Goal: Information Seeking & Learning: Learn about a topic

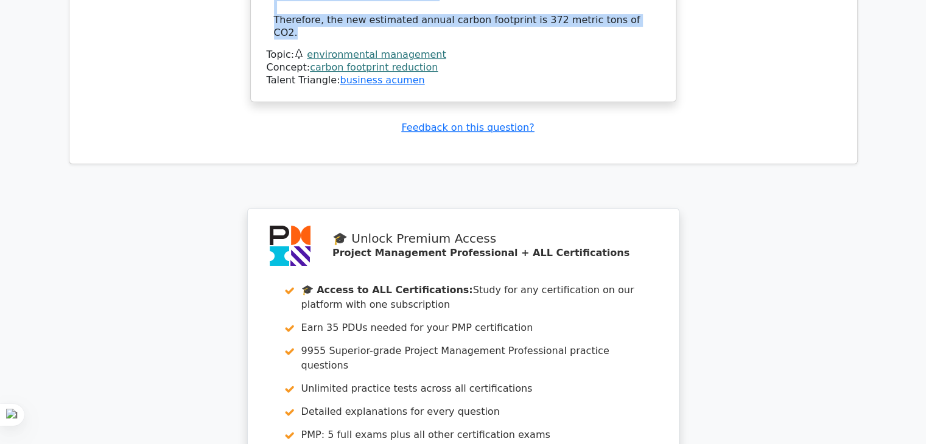
scroll to position [4939, 0]
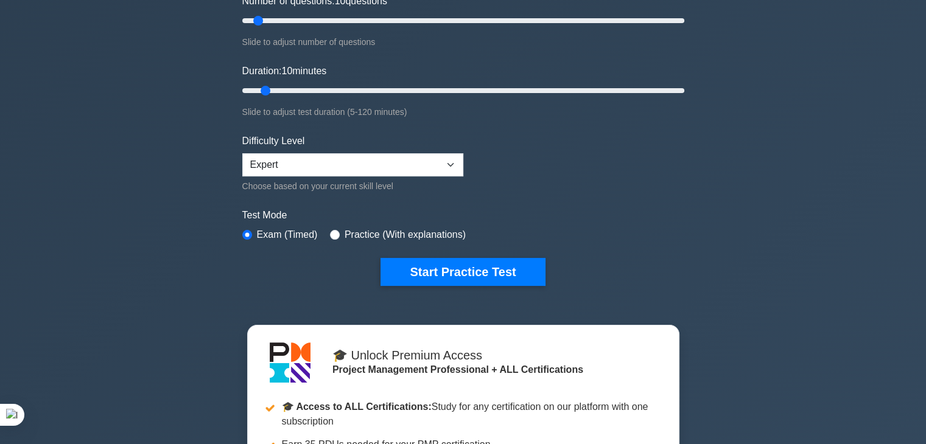
click at [460, 284] on div "Project Management Professional Customize Your Next Practice Test Topics Scope …" at bounding box center [463, 90] width 456 height 449
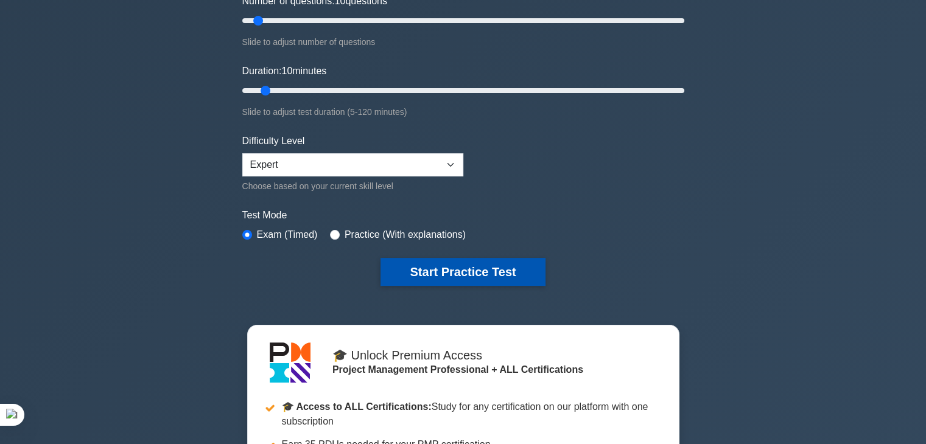
click at [478, 270] on button "Start Practice Test" at bounding box center [462, 272] width 164 height 28
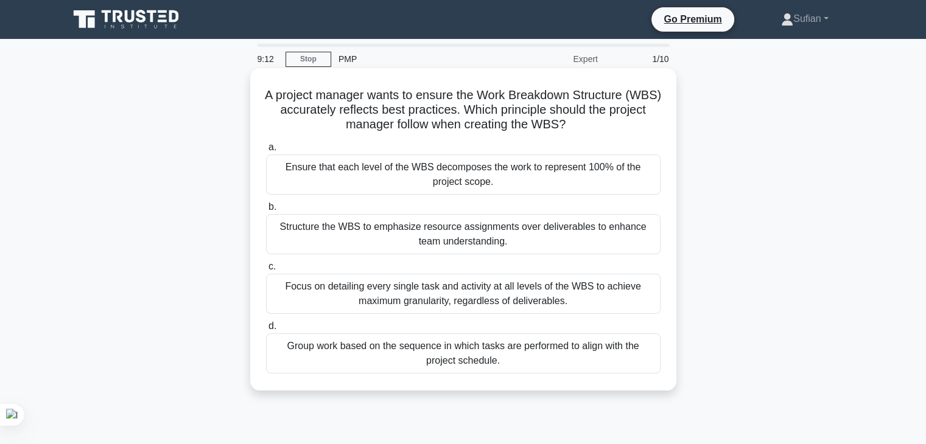
click at [484, 295] on div "Focus on detailing every single task and activity at all levels of the WBS to a…" at bounding box center [463, 294] width 394 height 40
click at [266, 271] on input "c. Focus on detailing every single task and activity at all levels of the WBS t…" at bounding box center [266, 267] width 0 height 8
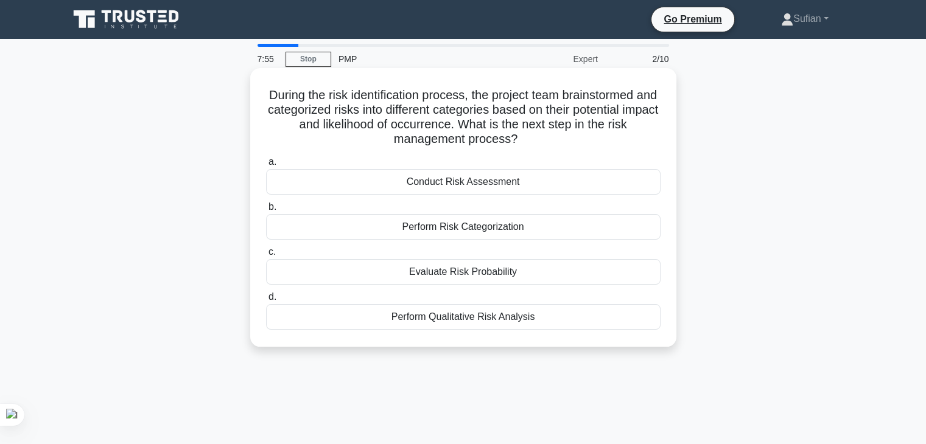
click at [474, 319] on div "Perform Qualitative Risk Analysis" at bounding box center [463, 317] width 394 height 26
click at [266, 301] on input "d. Perform Qualitative Risk Analysis" at bounding box center [266, 297] width 0 height 8
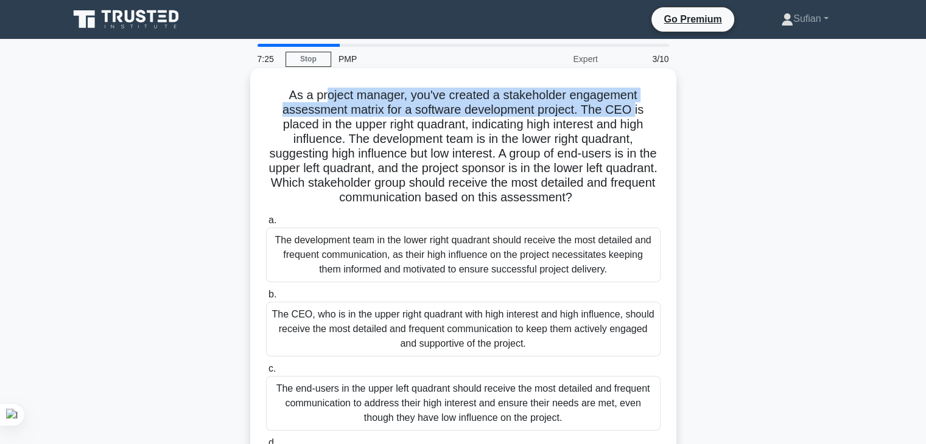
drag, startPoint x: 324, startPoint y: 88, endPoint x: 638, endPoint y: 108, distance: 314.1
click at [638, 108] on h5 "As a project manager, you've created a stakeholder engagement assessment matrix…" at bounding box center [463, 147] width 397 height 118
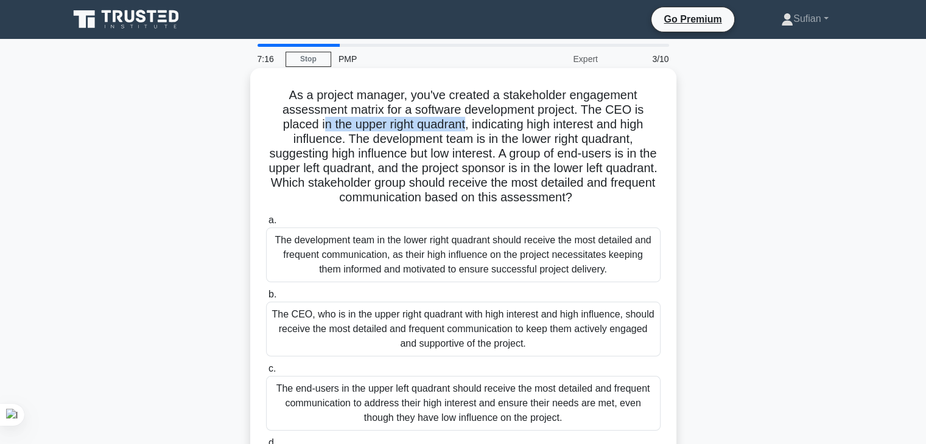
drag, startPoint x: 321, startPoint y: 128, endPoint x: 465, endPoint y: 129, distance: 143.6
click at [465, 129] on h5 "As a project manager, you've created a stakeholder engagement assessment matrix…" at bounding box center [463, 147] width 397 height 118
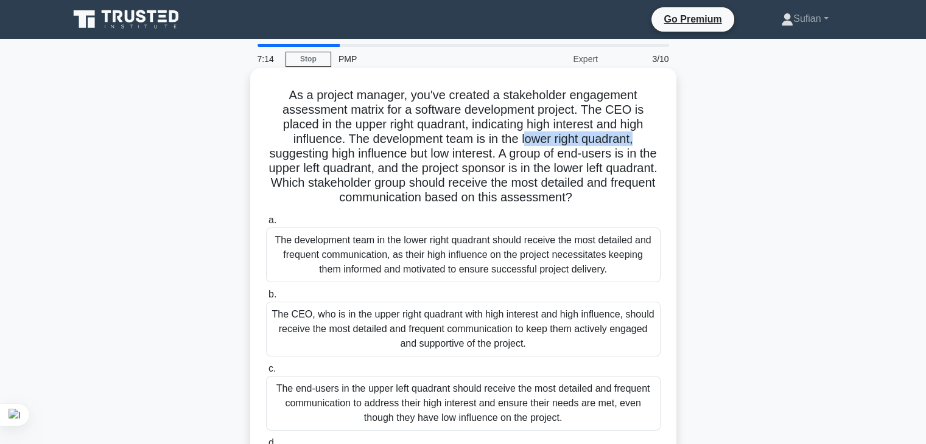
drag, startPoint x: 529, startPoint y: 140, endPoint x: 638, endPoint y: 141, distance: 109.6
click at [638, 141] on h5 "As a project manager, you've created a stakeholder engagement assessment matrix…" at bounding box center [463, 147] width 397 height 118
drag, startPoint x: 405, startPoint y: 160, endPoint x: 467, endPoint y: 161, distance: 62.7
click at [508, 161] on h5 "As a project manager, you've created a stakeholder engagement assessment matrix…" at bounding box center [463, 147] width 397 height 118
click at [375, 159] on h5 "As a project manager, you've created a stakeholder engagement assessment matrix…" at bounding box center [463, 147] width 397 height 118
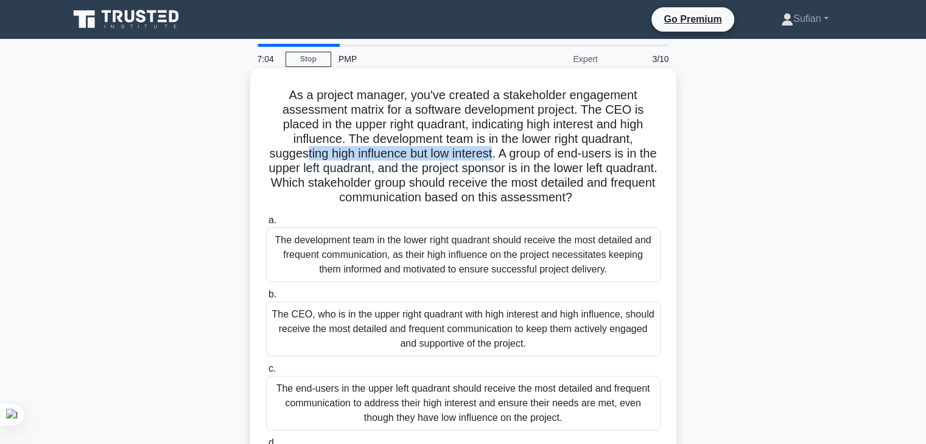
drag, startPoint x: 312, startPoint y: 153, endPoint x: 504, endPoint y: 154, distance: 191.7
click at [504, 154] on h5 "As a project manager, you've created a stakeholder engagement assessment matrix…" at bounding box center [463, 147] width 397 height 118
drag, startPoint x: 511, startPoint y: 153, endPoint x: 645, endPoint y: 201, distance: 142.3
click at [645, 201] on h5 "As a project manager, you've created a stakeholder engagement assessment matrix…" at bounding box center [463, 147] width 397 height 118
click at [610, 194] on h5 "As a project manager, you've created a stakeholder engagement assessment matrix…" at bounding box center [463, 147] width 397 height 118
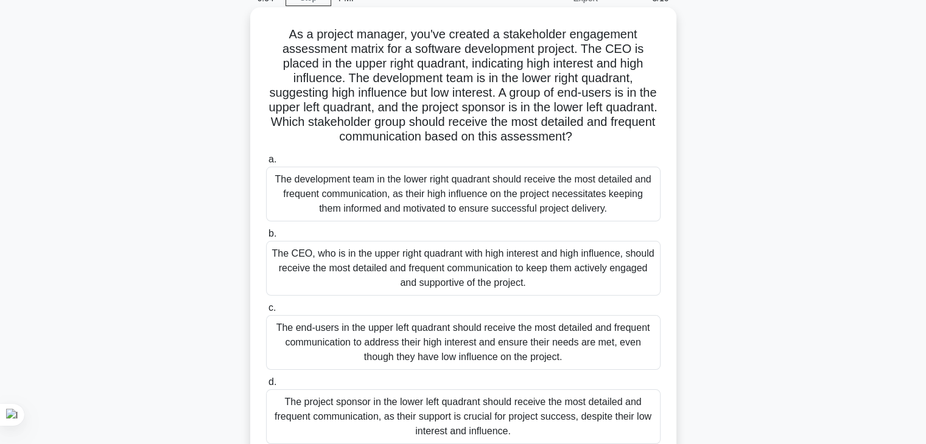
scroll to position [122, 0]
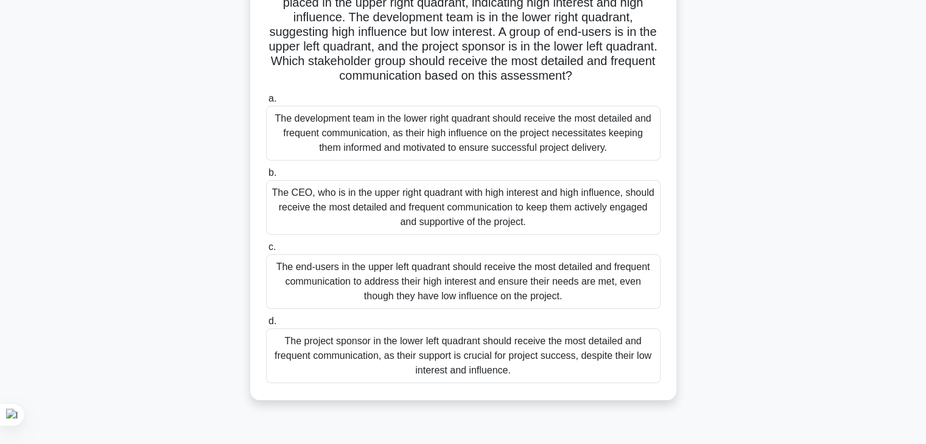
click at [504, 279] on div "The end-users in the upper left quadrant should receive the most detailed and f…" at bounding box center [463, 281] width 394 height 55
click at [266, 251] on input "c. The end-users in the upper left quadrant should receive the most detailed an…" at bounding box center [266, 247] width 0 height 8
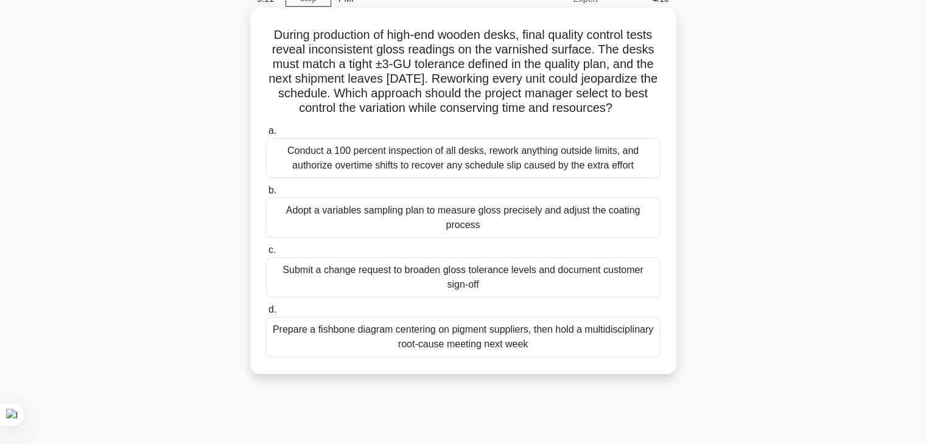
scroll to position [61, 0]
click at [503, 357] on div "Prepare a fishbone diagram centering on pigment suppliers, then hold a multidis…" at bounding box center [463, 336] width 394 height 40
click at [266, 313] on input "d. Prepare a fishbone diagram centering on pigment suppliers, then hold a multi…" at bounding box center [266, 310] width 0 height 8
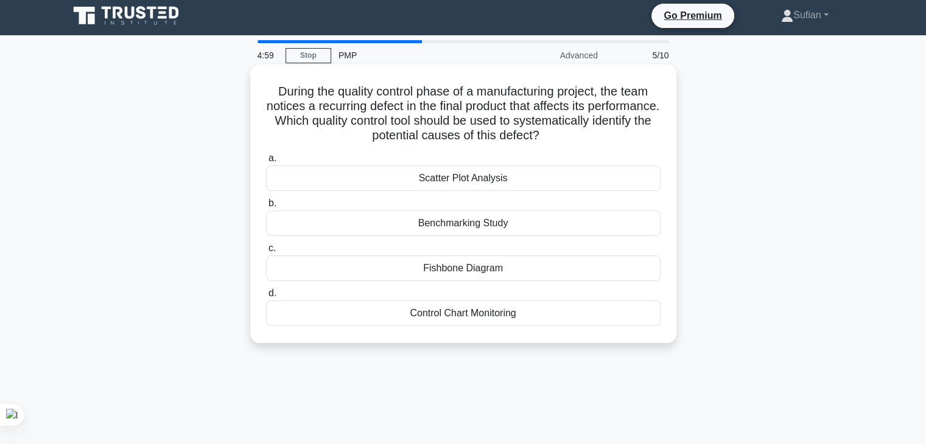
scroll to position [0, 0]
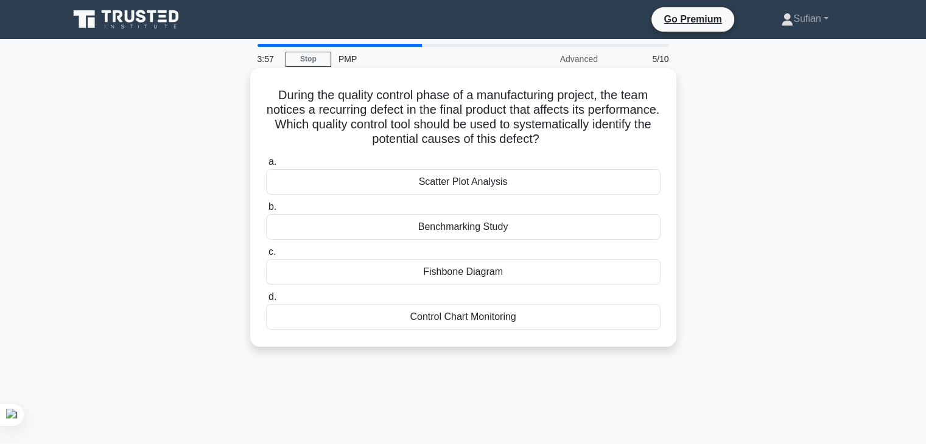
click at [447, 272] on div "Fishbone Diagram" at bounding box center [463, 272] width 394 height 26
click at [266, 256] on input "c. Fishbone Diagram" at bounding box center [266, 252] width 0 height 8
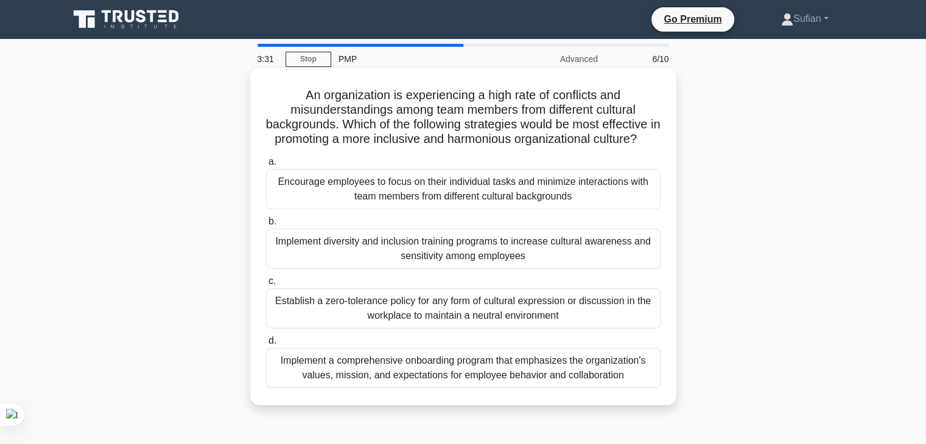
click at [475, 386] on div "Implement a comprehensive onboarding program that emphasizes the organization's…" at bounding box center [463, 368] width 394 height 40
click at [266, 345] on input "d. Implement a comprehensive onboarding program that emphasizes the organizatio…" at bounding box center [266, 341] width 0 height 8
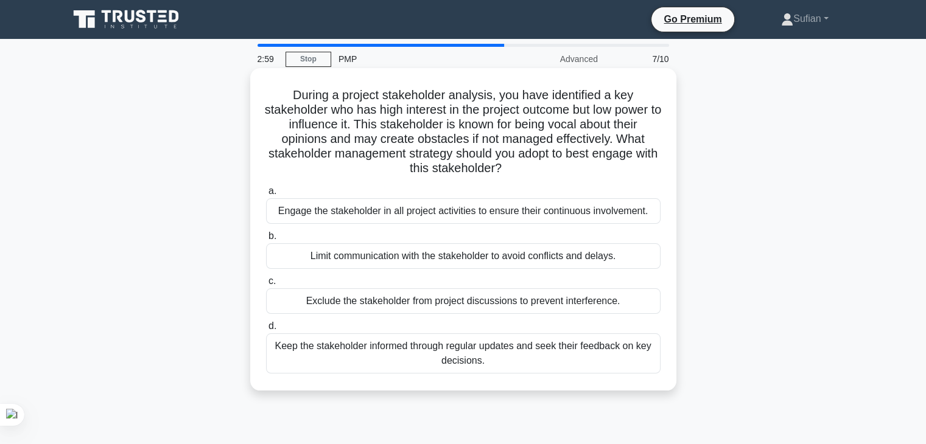
click at [492, 355] on div "Keep the stakeholder informed through regular updates and seek their feedback o…" at bounding box center [463, 354] width 394 height 40
click at [266, 330] on input "d. Keep the stakeholder informed through regular updates and seek their feedbac…" at bounding box center [266, 327] width 0 height 8
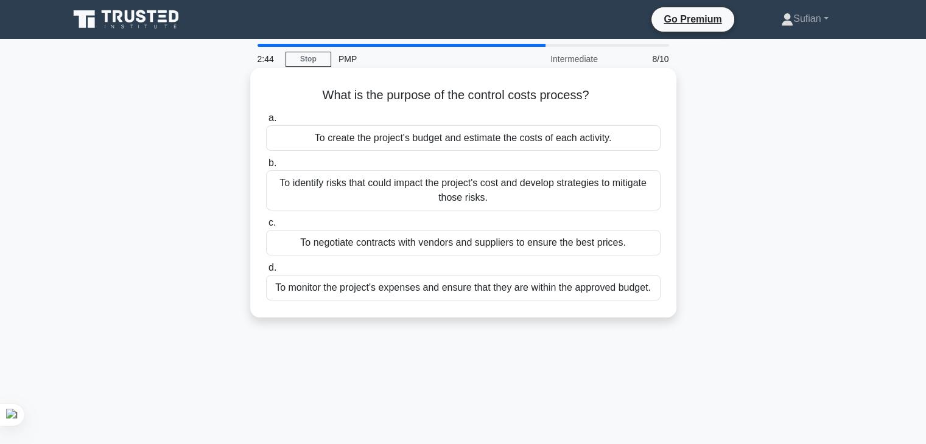
click at [473, 295] on div "To monitor the project's expenses and ensure that they are within the approved …" at bounding box center [463, 288] width 394 height 26
click at [266, 272] on input "d. To monitor the project's expenses and ensure that they are within the approv…" at bounding box center [266, 268] width 0 height 8
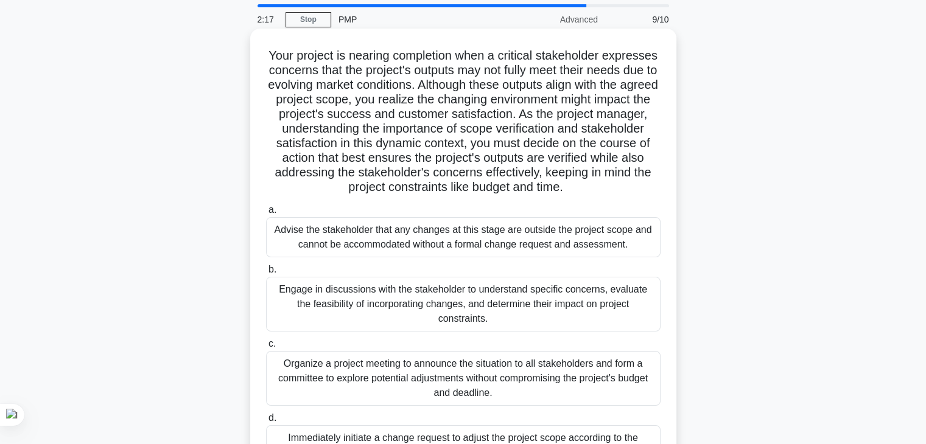
scroll to position [122, 0]
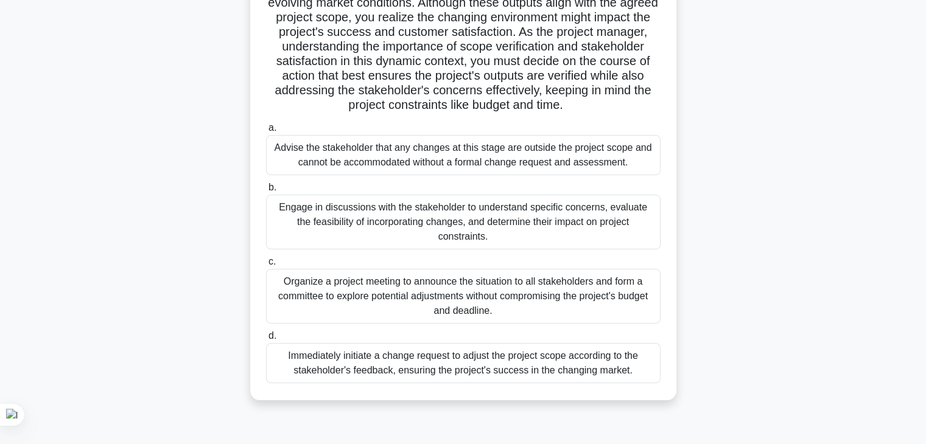
click at [535, 349] on div "Immediately initiate a change request to adjust the project scope according to …" at bounding box center [463, 363] width 394 height 40
click at [266, 340] on input "d. Immediately initiate a change request to adjust the project scope according …" at bounding box center [266, 336] width 0 height 8
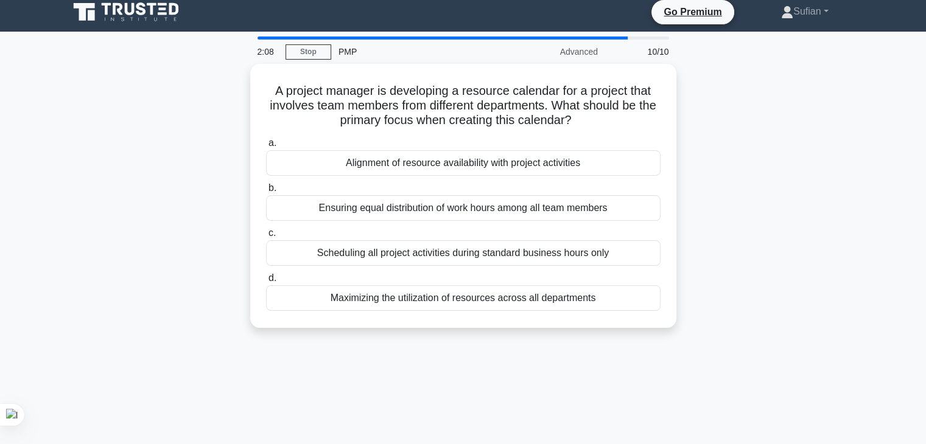
scroll to position [0, 0]
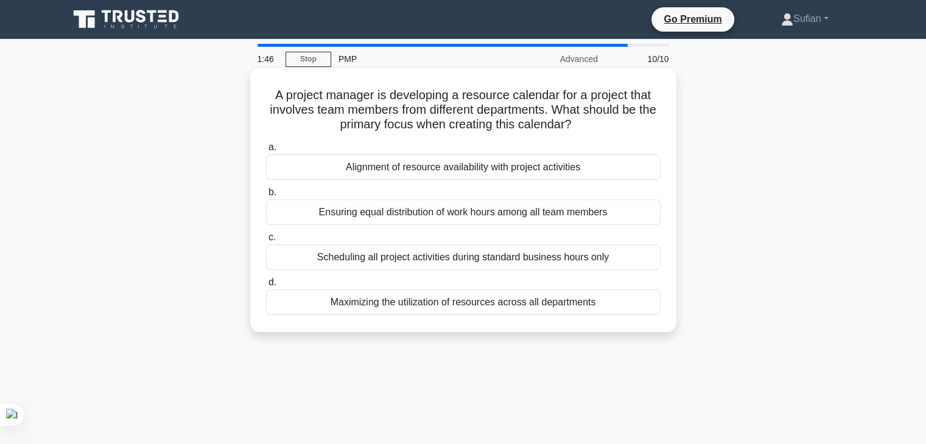
click at [554, 173] on div "Alignment of resource availability with project activities" at bounding box center [463, 168] width 394 height 26
click at [266, 152] on input "a. Alignment of resource availability with project activities" at bounding box center [266, 148] width 0 height 8
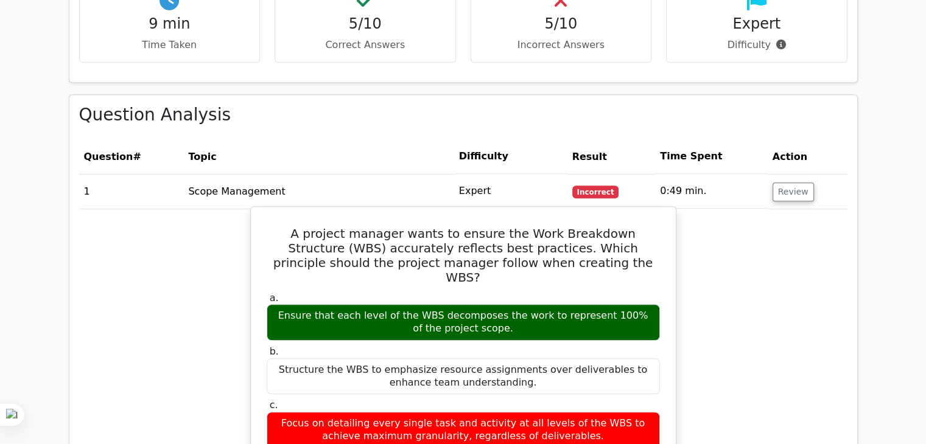
scroll to position [1156, 0]
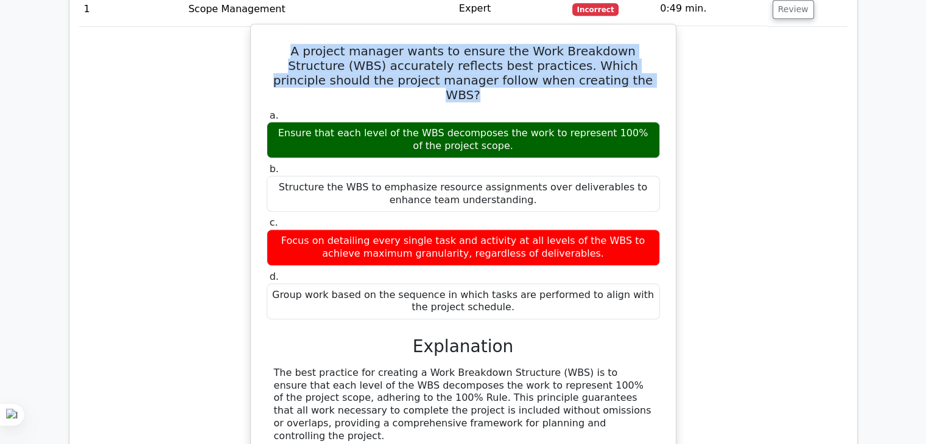
drag, startPoint x: 278, startPoint y: 39, endPoint x: 640, endPoint y: 69, distance: 364.0
click at [640, 69] on h5 "A project manager wants to ensure the Work Breakdown Structure (WBS) accurately…" at bounding box center [463, 73] width 396 height 58
copy h5 "A project manager wants to ensure the Work Breakdown Structure (WBS) accurately…"
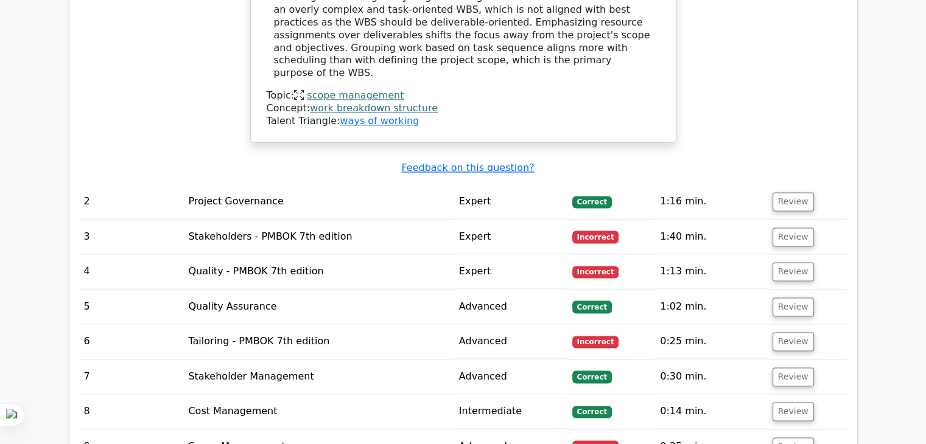
scroll to position [1704, 0]
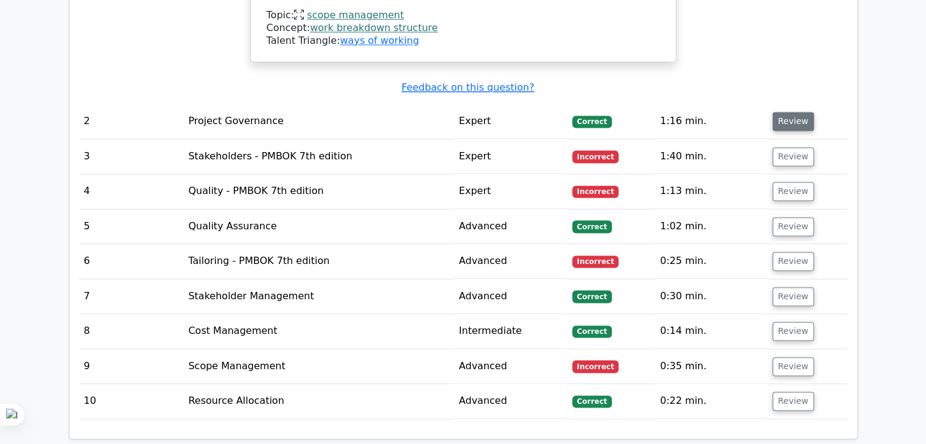
click at [796, 112] on button "Review" at bounding box center [792, 121] width 41 height 19
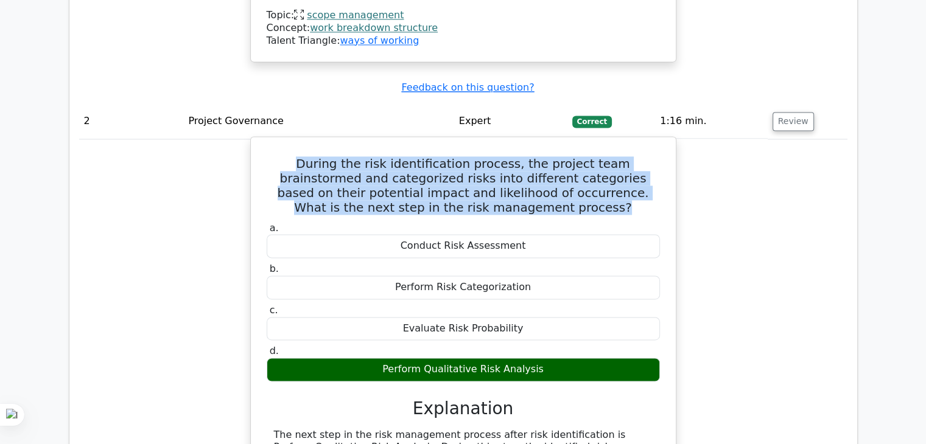
drag, startPoint x: 275, startPoint y: 100, endPoint x: 590, endPoint y: 148, distance: 318.8
click at [590, 156] on h5 "During the risk identification process, the project team brainstormed and categ…" at bounding box center [463, 185] width 396 height 58
copy h5 "During the risk identification process, the project team brainstormed and categ…"
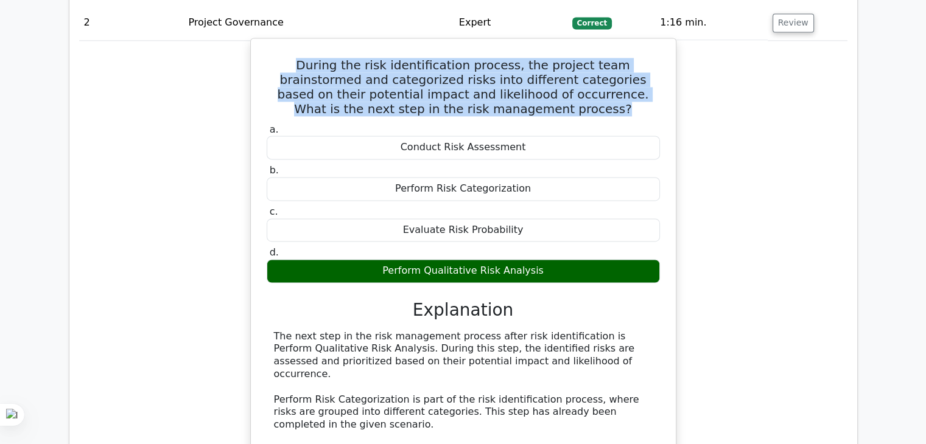
scroll to position [1826, 0]
